Goal: Task Accomplishment & Management: Use online tool/utility

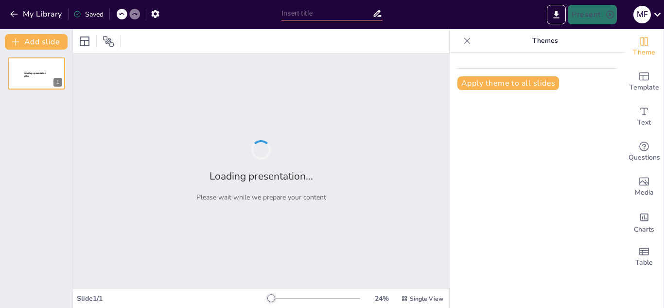
type input "New Sendsteps"
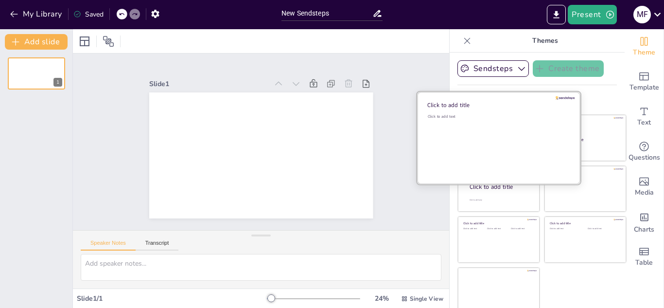
click at [440, 105] on div "Click to add title" at bounding box center [496, 105] width 139 height 8
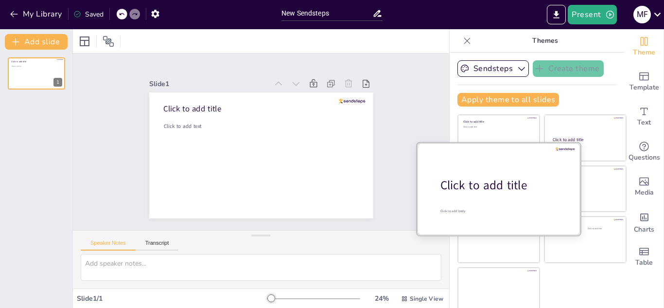
click at [461, 184] on div "Click to add title" at bounding box center [503, 185] width 124 height 17
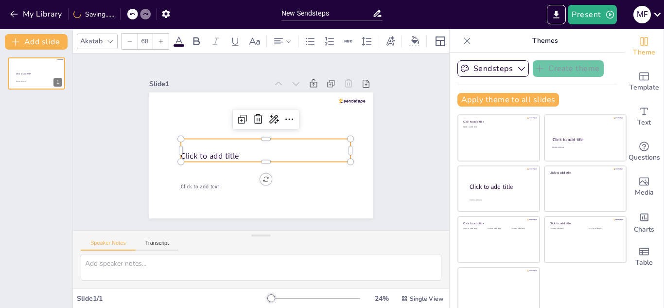
click at [190, 144] on div "Click to add title" at bounding box center [263, 151] width 171 height 58
click at [126, 265] on textarea at bounding box center [261, 267] width 361 height 27
click at [241, 119] on span "Click to add title" at bounding box center [246, 90] width 11 height 58
click at [188, 157] on span "Click to add title" at bounding box center [217, 171] width 58 height 28
click at [264, 143] on div "Click to add title" at bounding box center [252, 146] width 23 height 170
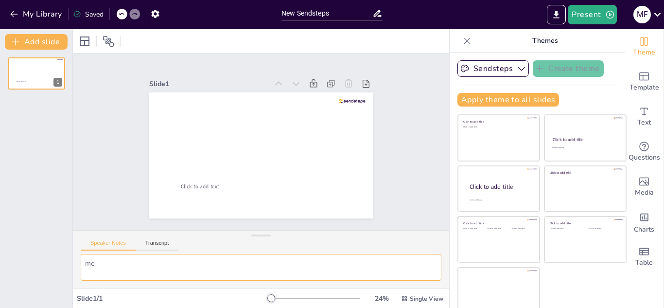
click at [106, 270] on textarea "me" at bounding box center [261, 267] width 361 height 27
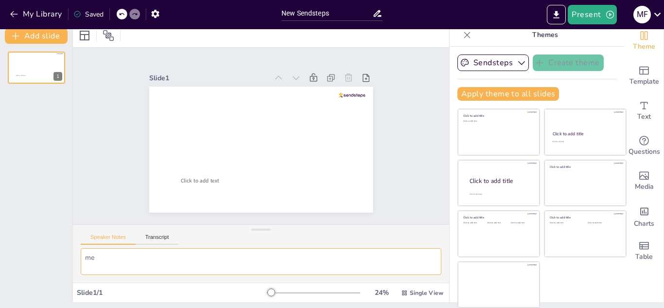
type textarea "m"
click at [161, 236] on button "Transcript" at bounding box center [157, 239] width 43 height 11
click at [108, 256] on textarea at bounding box center [261, 261] width 361 height 27
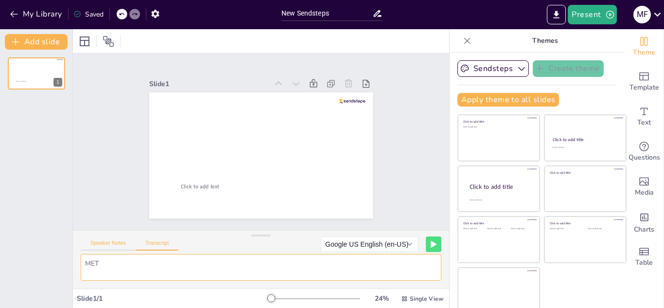
type textarea "MET"
click at [111, 243] on button "Speaker Notes" at bounding box center [108, 245] width 55 height 11
click at [117, 266] on textarea at bounding box center [261, 267] width 361 height 27
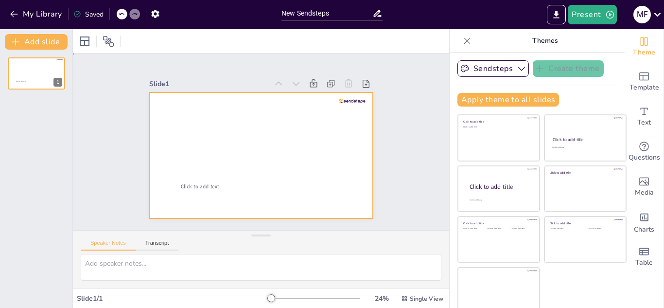
click at [220, 157] on div at bounding box center [254, 153] width 257 height 221
click at [219, 143] on div at bounding box center [249, 134] width 221 height 257
click at [45, 67] on icon at bounding box center [43, 66] width 6 height 6
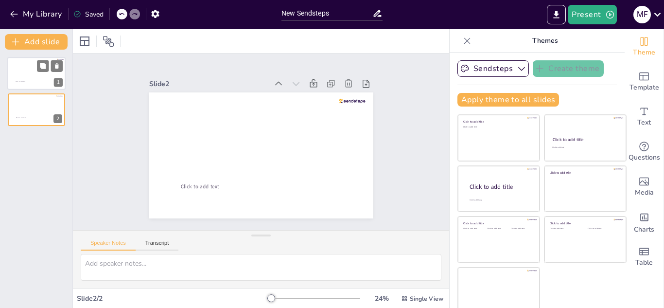
click at [35, 68] on div at bounding box center [36, 73] width 58 height 33
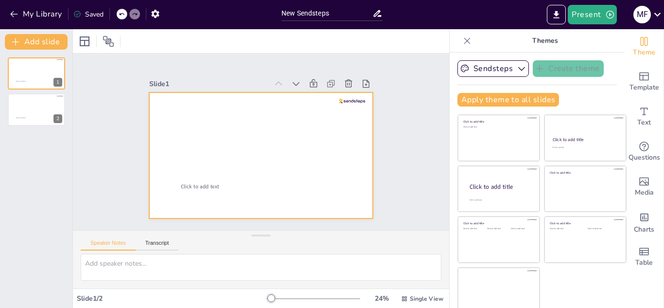
click at [191, 120] on div at bounding box center [257, 154] width 252 height 189
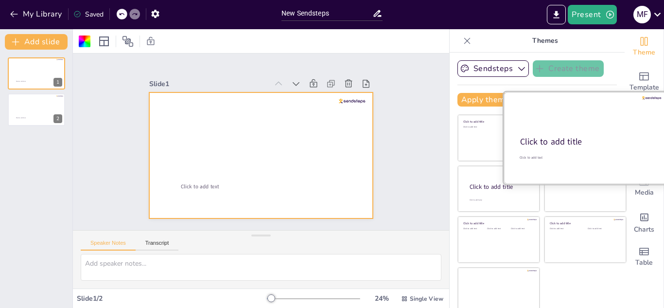
click at [569, 139] on div "Click to add title" at bounding box center [584, 142] width 129 height 12
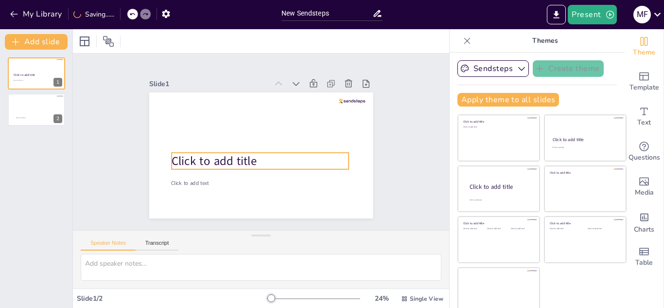
click at [168, 157] on span "Click to add title" at bounding box center [211, 144] width 86 height 41
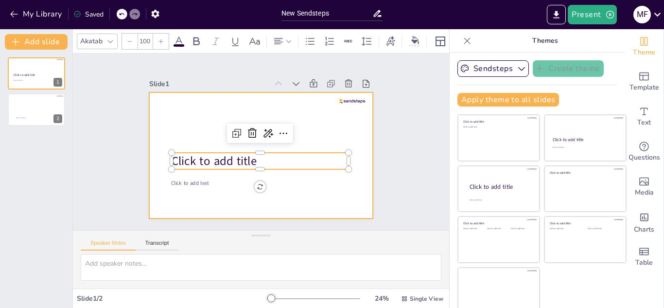
scroll to position [6, 0]
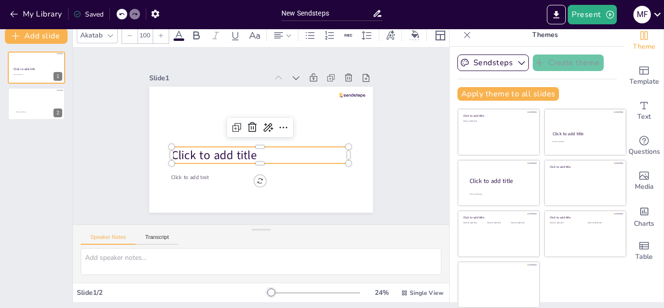
click at [175, 150] on span "Click to add title" at bounding box center [211, 129] width 82 height 56
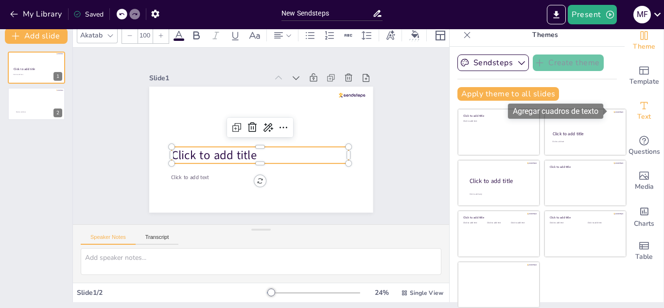
click at [636, 108] on div "Text" at bounding box center [644, 110] width 39 height 35
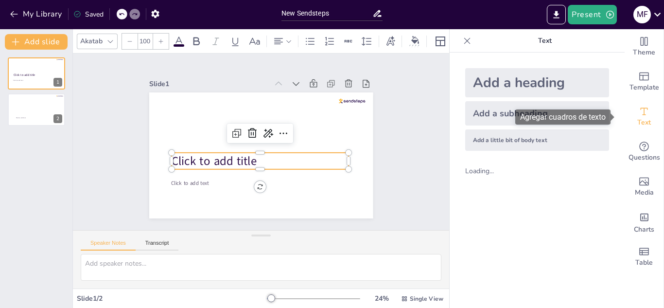
scroll to position [0, 0]
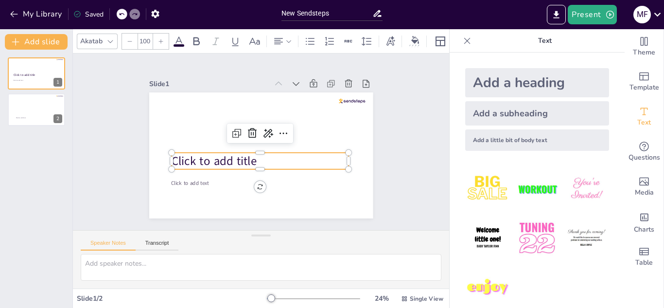
click at [173, 153] on span "Click to add title" at bounding box center [212, 155] width 86 height 25
click at [173, 153] on span "Click to add title" at bounding box center [210, 139] width 84 height 49
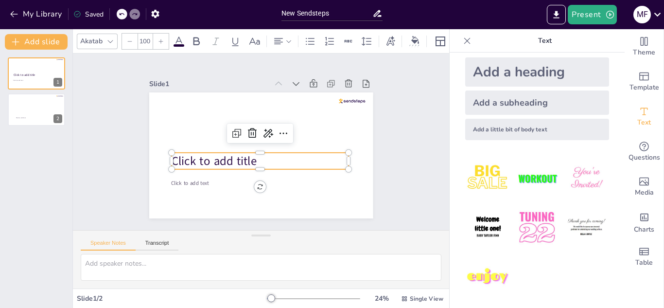
scroll to position [13, 0]
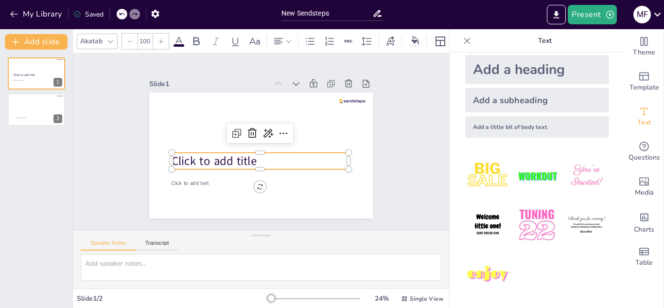
click at [531, 220] on img at bounding box center [536, 224] width 45 height 45
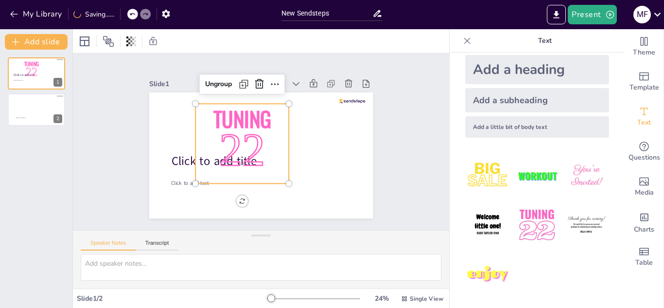
click at [224, 115] on span "Tuning" at bounding box center [257, 112] width 66 height 56
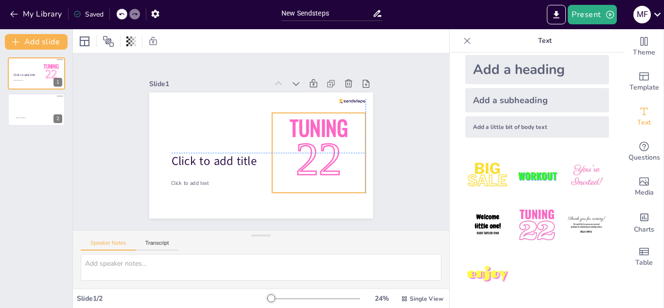
drag, startPoint x: 207, startPoint y: 113, endPoint x: 283, endPoint y: 123, distance: 76.5
click at [283, 147] on span "Tuning" at bounding box center [306, 179] width 59 height 65
click at [531, 222] on img at bounding box center [536, 224] width 45 height 45
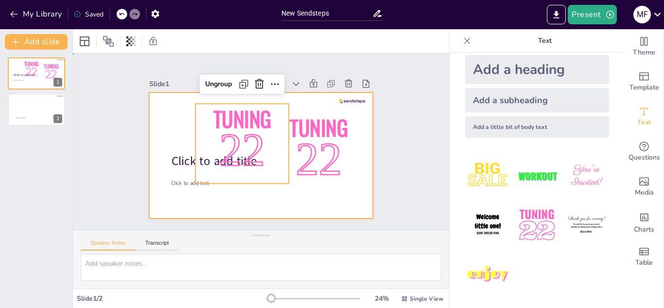
click at [287, 101] on div at bounding box center [254, 129] width 257 height 221
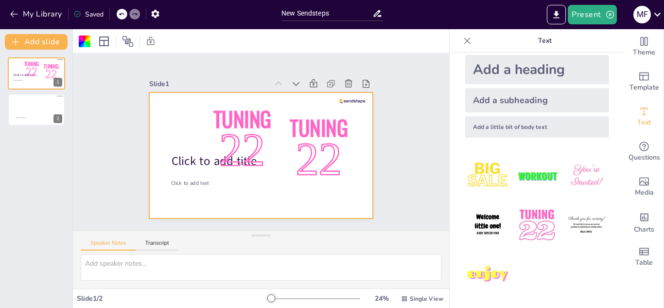
click at [498, 71] on div "Add a heading" at bounding box center [537, 69] width 144 height 29
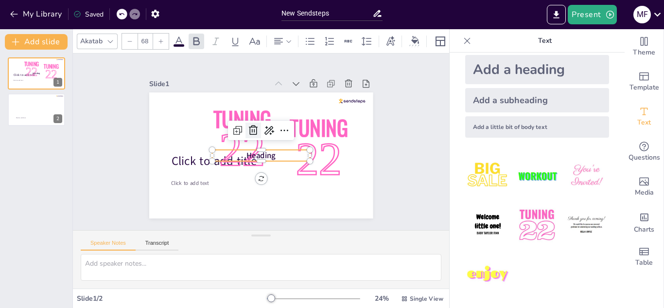
click at [251, 125] on icon at bounding box center [256, 128] width 11 height 11
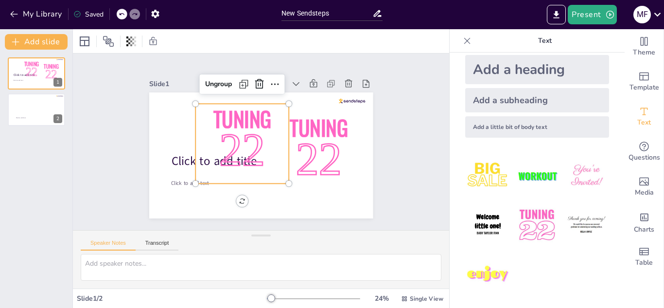
click at [243, 125] on span "22" at bounding box center [240, 141] width 63 height 65
click at [305, 109] on icon at bounding box center [313, 117] width 16 height 16
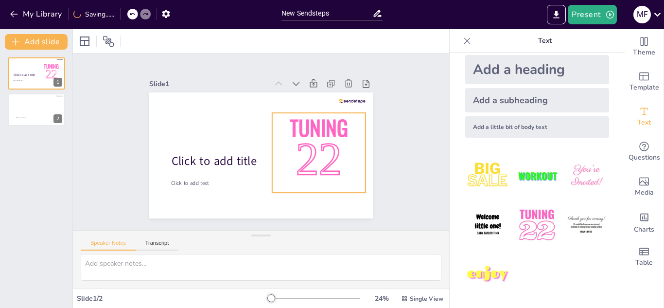
click at [302, 165] on span "22" at bounding box center [281, 198] width 68 height 67
click at [344, 140] on icon at bounding box center [350, 146] width 13 height 13
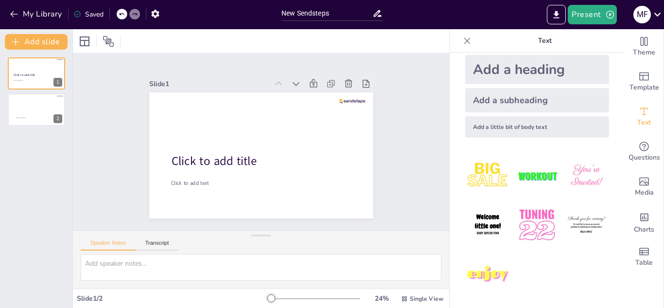
click at [540, 38] on p "Text" at bounding box center [545, 40] width 140 height 23
click at [537, 68] on div "Add a heading" at bounding box center [537, 69] width 144 height 29
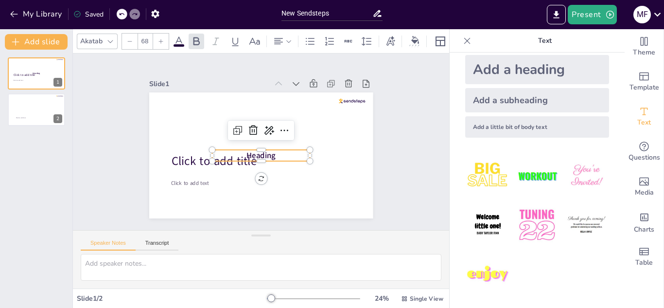
click at [110, 37] on icon at bounding box center [110, 41] width 8 height 8
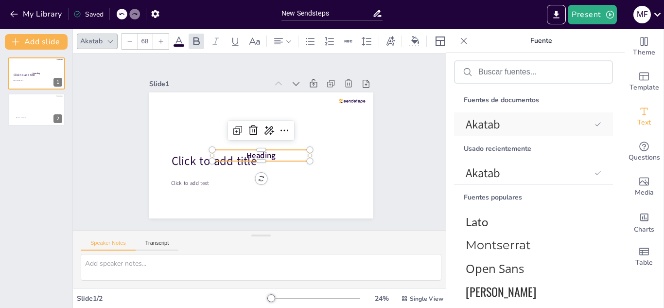
click at [481, 121] on font "Akatab" at bounding box center [483, 124] width 35 height 16
click at [244, 147] on span "Heading" at bounding box center [248, 136] width 21 height 31
click at [161, 39] on icon at bounding box center [161, 41] width 4 height 4
type input "69"
click at [178, 38] on icon at bounding box center [179, 41] width 12 height 12
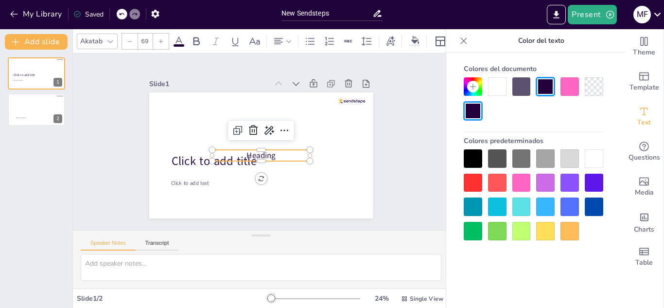
click at [179, 37] on icon at bounding box center [179, 41] width 12 height 12
click at [178, 40] on icon at bounding box center [179, 41] width 12 height 12
click at [477, 110] on div at bounding box center [473, 111] width 18 height 18
click at [282, 152] on p "Heading" at bounding box center [274, 146] width 41 height 97
click at [282, 151] on p "Heading" at bounding box center [254, 153] width 90 height 59
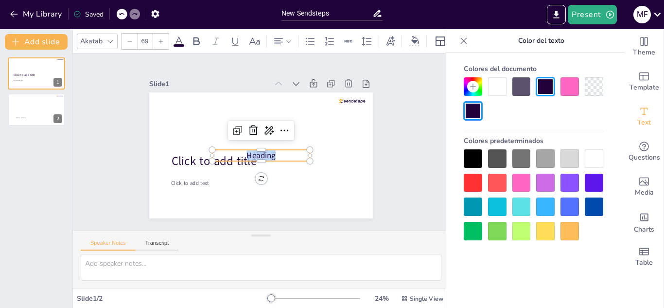
click at [282, 151] on p "Heading" at bounding box center [256, 154] width 94 height 50
click at [285, 164] on p "METODOLOGIA DE INVESTIGACION" at bounding box center [248, 156] width 88 height 82
click at [279, 161] on p "METODOLOGIA DE INVESTIGACION" at bounding box center [244, 132] width 69 height 96
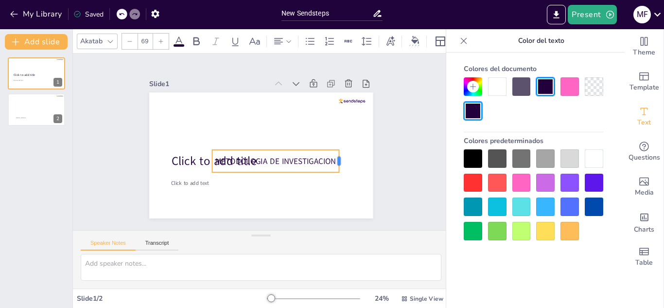
drag, startPoint x: 302, startPoint y: 157, endPoint x: 332, endPoint y: 155, distance: 29.2
click at [191, 118] on div at bounding box center [185, 106] width 12 height 24
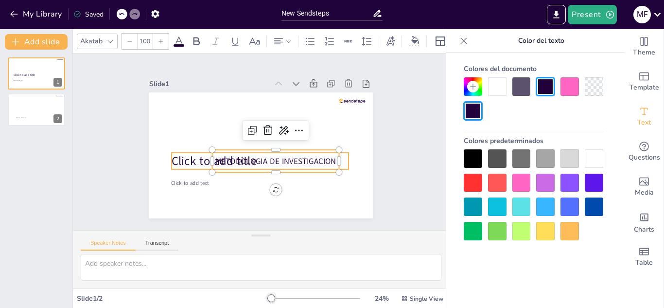
click at [187, 151] on span "Click to add title" at bounding box center [211, 144] width 86 height 41
click at [227, 150] on div "METODOLOGIA DE INVESTIGACION" at bounding box center [238, 150] width 61 height 128
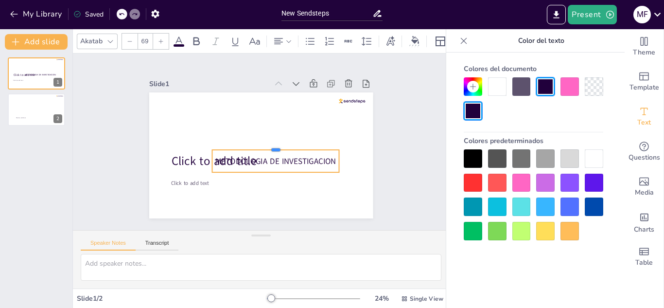
drag, startPoint x: 228, startPoint y: 145, endPoint x: 221, endPoint y: 145, distance: 6.3
click at [221, 145] on div at bounding box center [272, 151] width 119 height 59
type input "82.4"
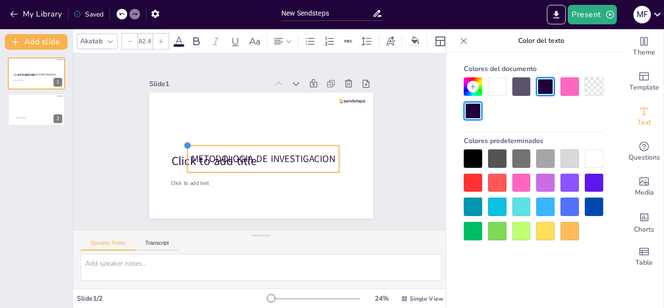
drag, startPoint x: 204, startPoint y: 146, endPoint x: 194, endPoint y: 142, distance: 11.6
click at [194, 142] on div "Click to add text Click to add title METODOLOGIA DE INVESTIGACION" at bounding box center [256, 154] width 256 height 206
drag, startPoint x: 332, startPoint y: 153, endPoint x: 346, endPoint y: 151, distance: 14.3
click at [340, 199] on div at bounding box center [329, 212] width 22 height 26
drag, startPoint x: 265, startPoint y: 139, endPoint x: 264, endPoint y: 134, distance: 5.4
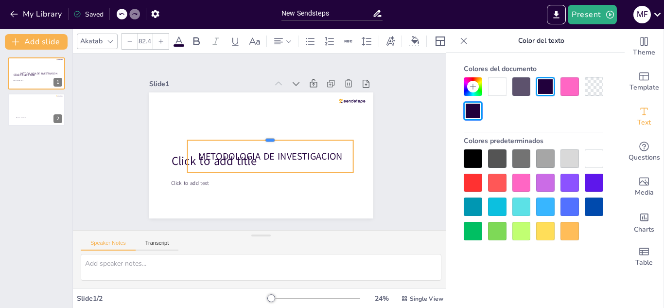
click at [264, 134] on div at bounding box center [272, 141] width 148 height 89
click at [264, 185] on div "Click to add text Click to add title METODOLOGIA DE INVESTIGACION 0 °" at bounding box center [256, 154] width 256 height 206
click at [252, 152] on span "METODOLOGIA DE INVESTIGACION" at bounding box center [265, 158] width 141 height 57
click at [250, 151] on span "METODOLOGIA DE INVESTIGACION" at bounding box center [258, 159] width 116 height 106
click at [569, 201] on div at bounding box center [570, 206] width 18 height 18
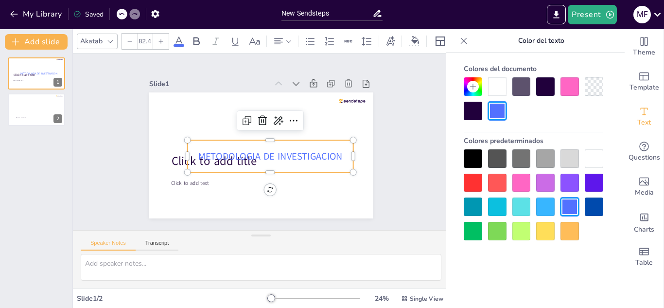
click at [474, 107] on div at bounding box center [473, 111] width 18 height 18
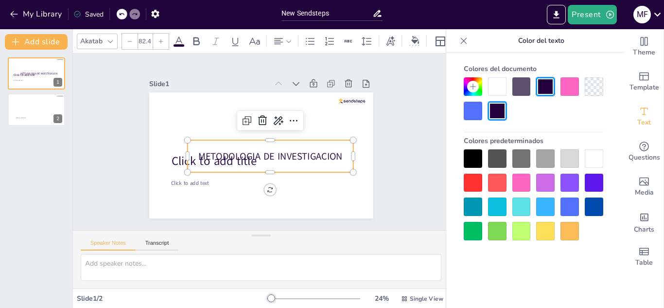
click at [591, 83] on div at bounding box center [594, 86] width 18 height 18
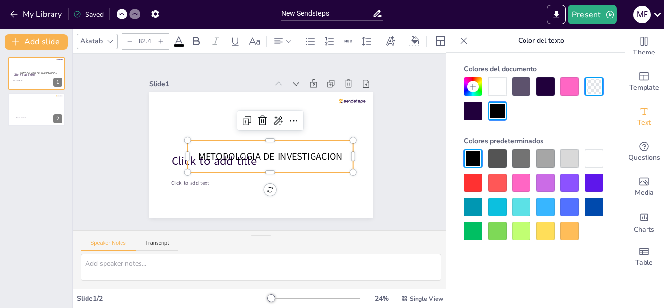
click at [476, 107] on div at bounding box center [473, 111] width 18 height 18
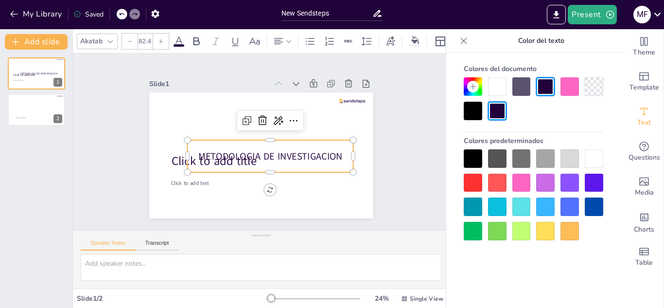
click at [471, 201] on div at bounding box center [473, 206] width 18 height 18
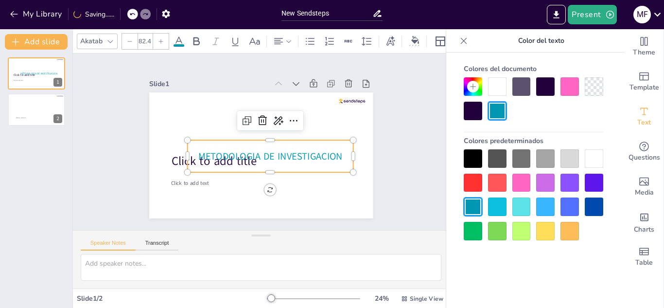
click at [471, 104] on div at bounding box center [473, 111] width 18 height 18
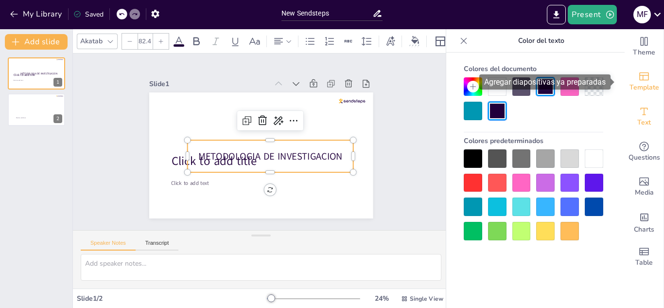
click at [639, 77] on icon "Add ready made slides" at bounding box center [644, 76] width 10 height 8
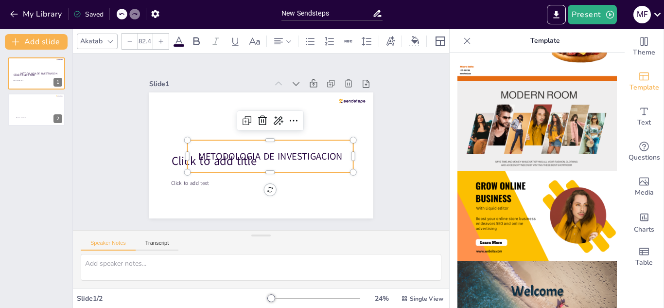
scroll to position [153, 0]
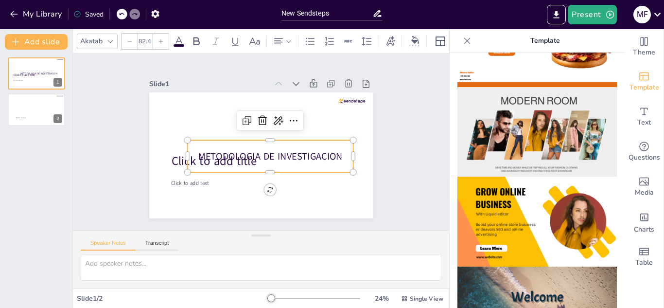
click at [535, 234] on img at bounding box center [537, 221] width 159 height 90
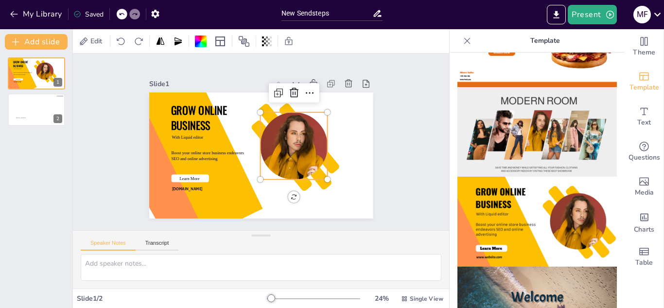
click at [302, 139] on div at bounding box center [285, 168] width 98 height 109
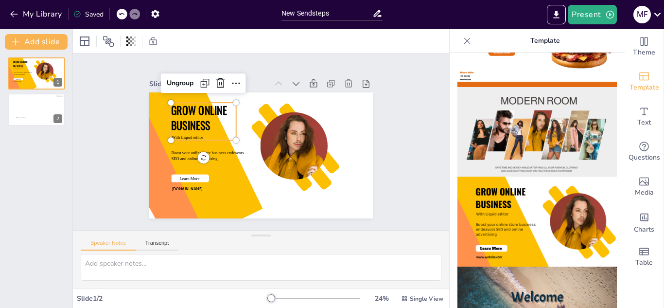
click at [213, 111] on span "GROW ONLINE BUSINESS" at bounding box center [209, 96] width 63 height 41
click at [182, 103] on span "GROW ONLINE BUSINESS" at bounding box center [214, 91] width 64 height 44
click at [187, 103] on span "GROW ONLINE BUSINESS" at bounding box center [219, 85] width 64 height 46
click at [35, 105] on div at bounding box center [36, 109] width 58 height 33
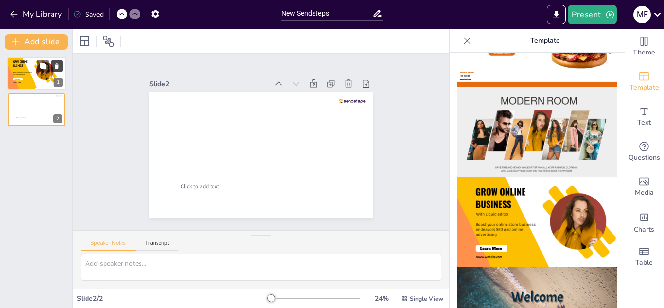
click at [59, 63] on icon at bounding box center [56, 66] width 7 height 7
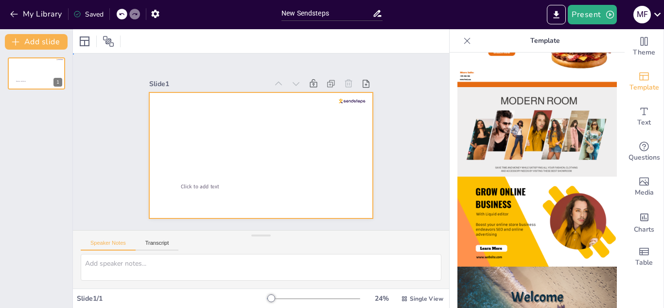
click at [228, 125] on div at bounding box center [252, 152] width 255 height 233
click at [13, 70] on div at bounding box center [36, 73] width 58 height 33
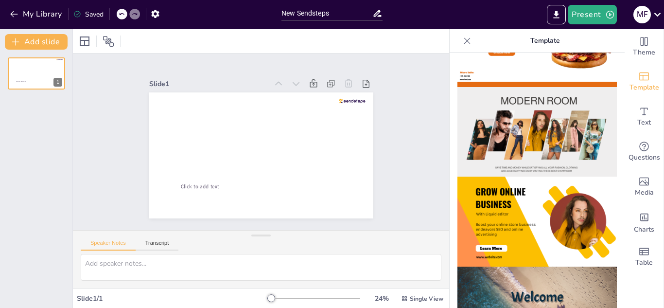
click at [531, 181] on img at bounding box center [537, 221] width 159 height 90
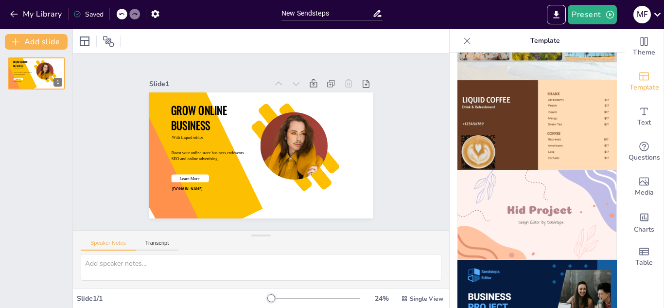
scroll to position [632, 0]
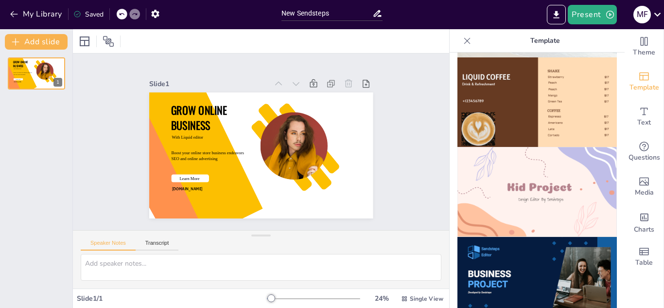
click at [567, 168] on img at bounding box center [537, 192] width 159 height 90
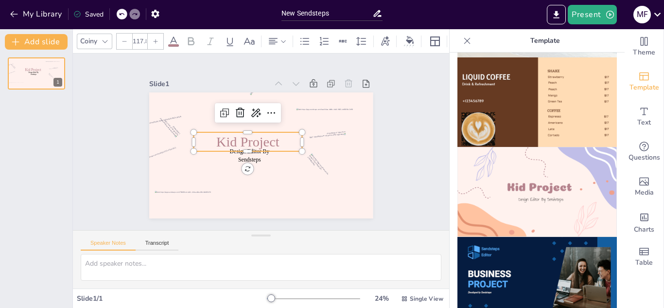
click at [241, 141] on span "Kid Project" at bounding box center [249, 136] width 64 height 40
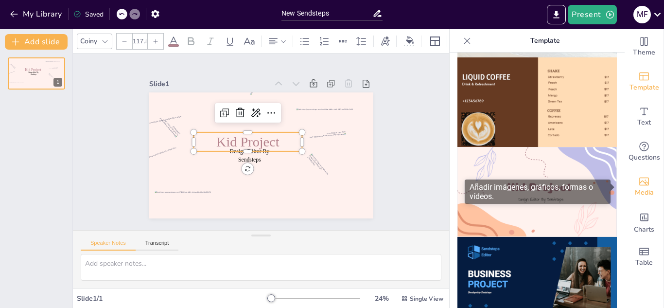
click at [638, 182] on icon "Add images, graphics, shapes or video" at bounding box center [644, 182] width 12 height 12
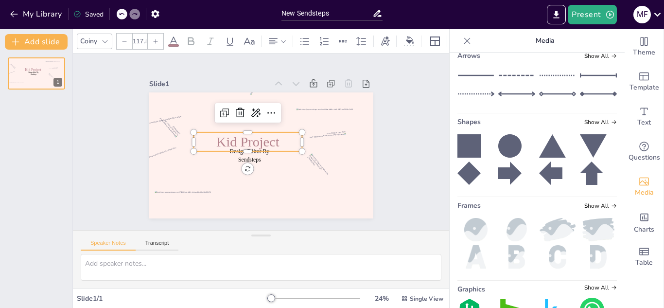
scroll to position [0, 0]
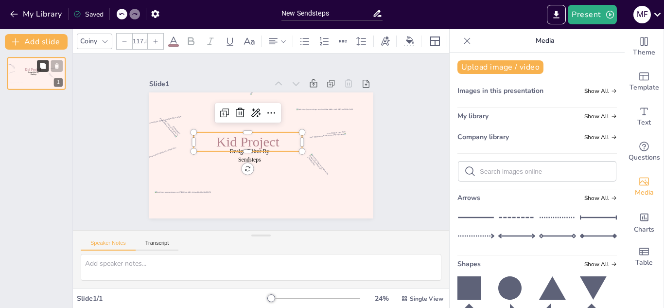
click at [43, 67] on icon at bounding box center [43, 66] width 6 height 6
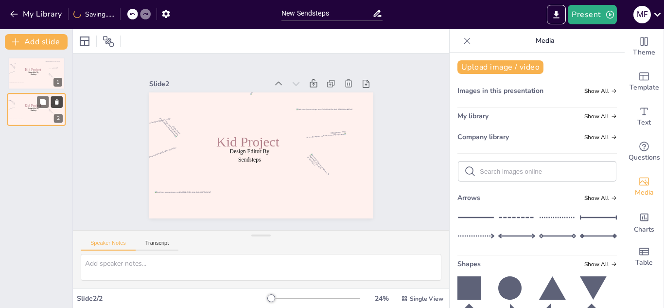
click at [53, 103] on icon at bounding box center [56, 102] width 7 height 7
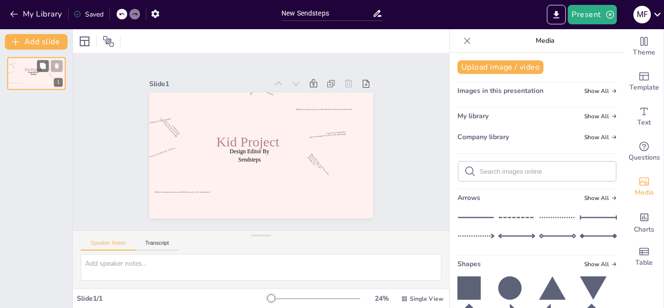
click at [58, 80] on div "1" at bounding box center [58, 82] width 9 height 9
click at [58, 83] on div "1" at bounding box center [58, 82] width 9 height 9
click at [46, 75] on div at bounding box center [47, 80] width 14 height 14
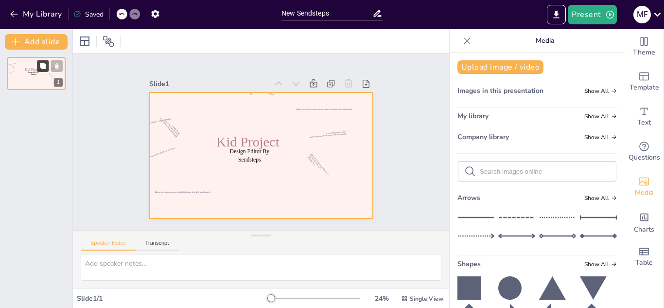
drag, startPoint x: 42, startPoint y: 75, endPoint x: 39, endPoint y: 61, distance: 14.5
click at [39, 61] on button at bounding box center [43, 66] width 12 height 12
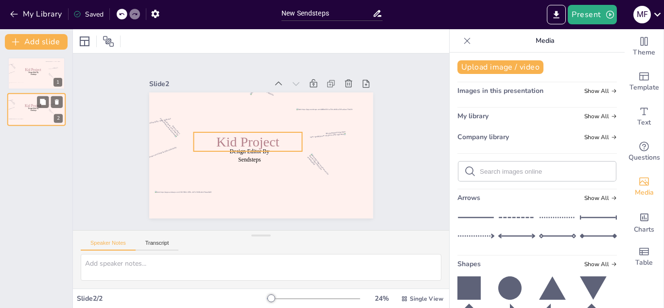
click at [30, 105] on span "Kid Project" at bounding box center [33, 106] width 17 height 4
click at [44, 99] on icon at bounding box center [42, 102] width 7 height 7
